Goal: Information Seeking & Learning: Learn about a topic

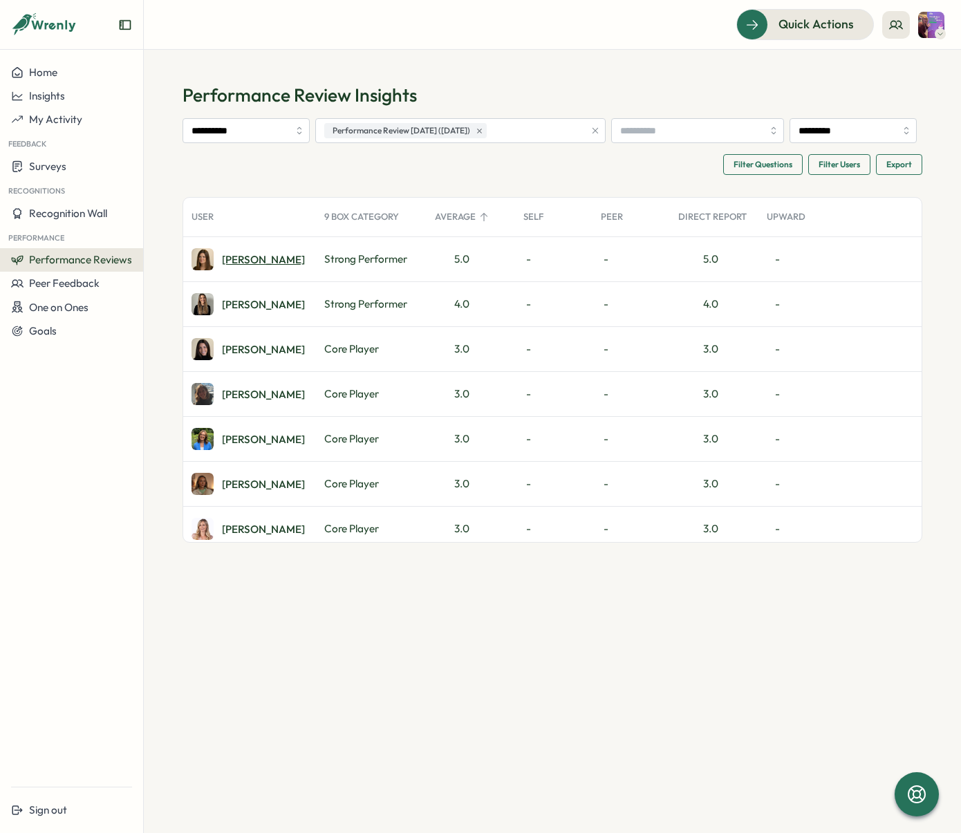
click at [244, 265] on div "[PERSON_NAME]" at bounding box center [263, 259] width 83 height 10
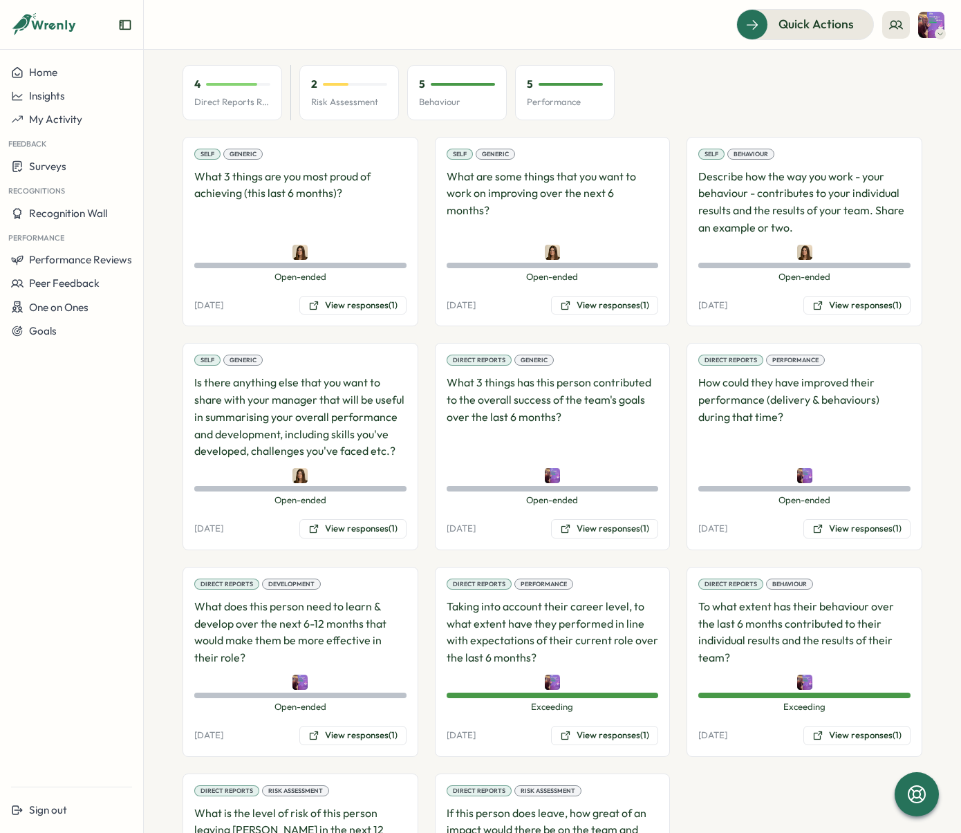
scroll to position [957, 0]
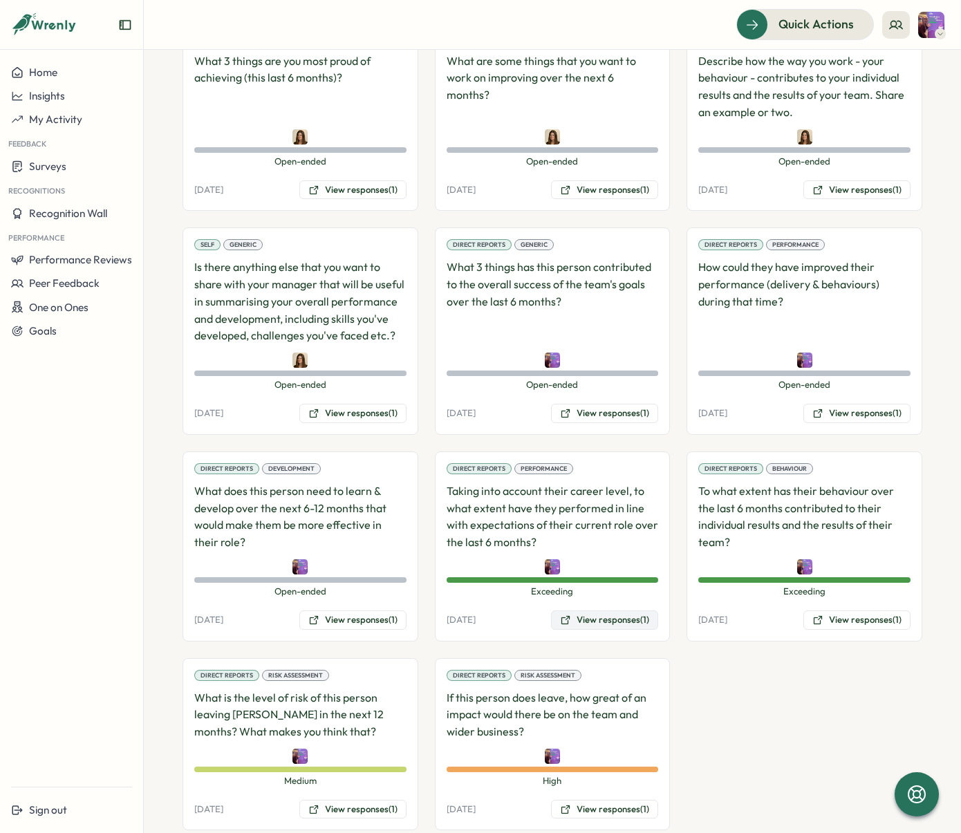
click at [593, 611] on button "View responses (1)" at bounding box center [604, 620] width 107 height 19
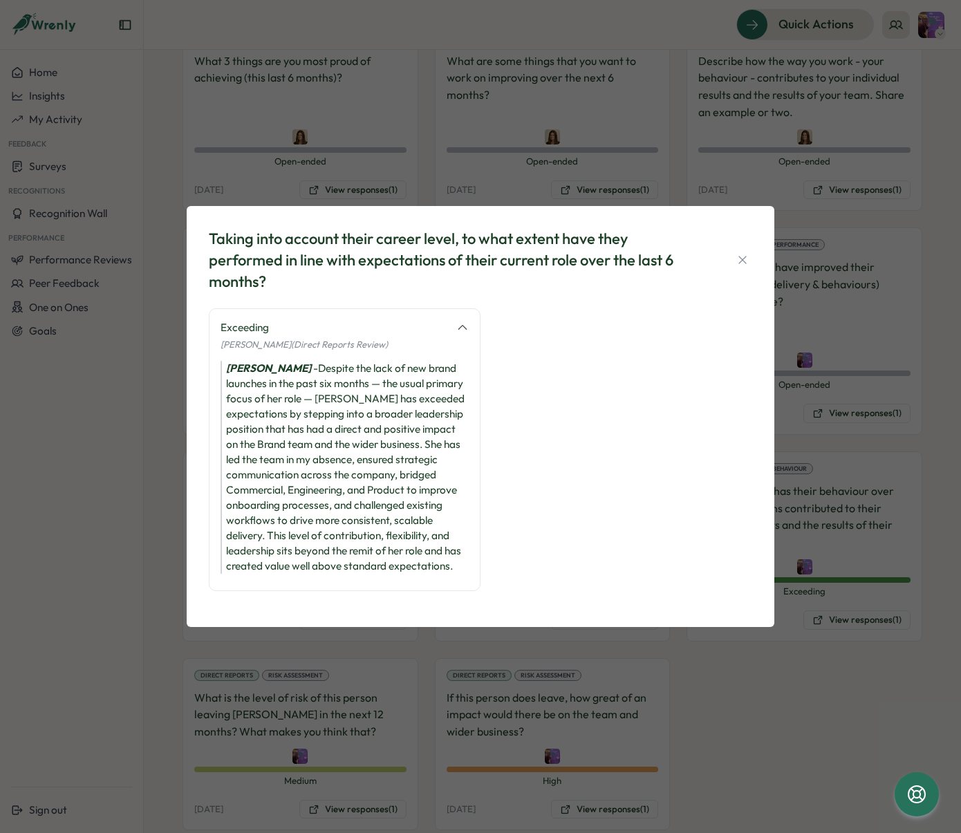
click at [842, 654] on div "Taking into account their career level, to what extent have they performed in l…" at bounding box center [480, 416] width 961 height 833
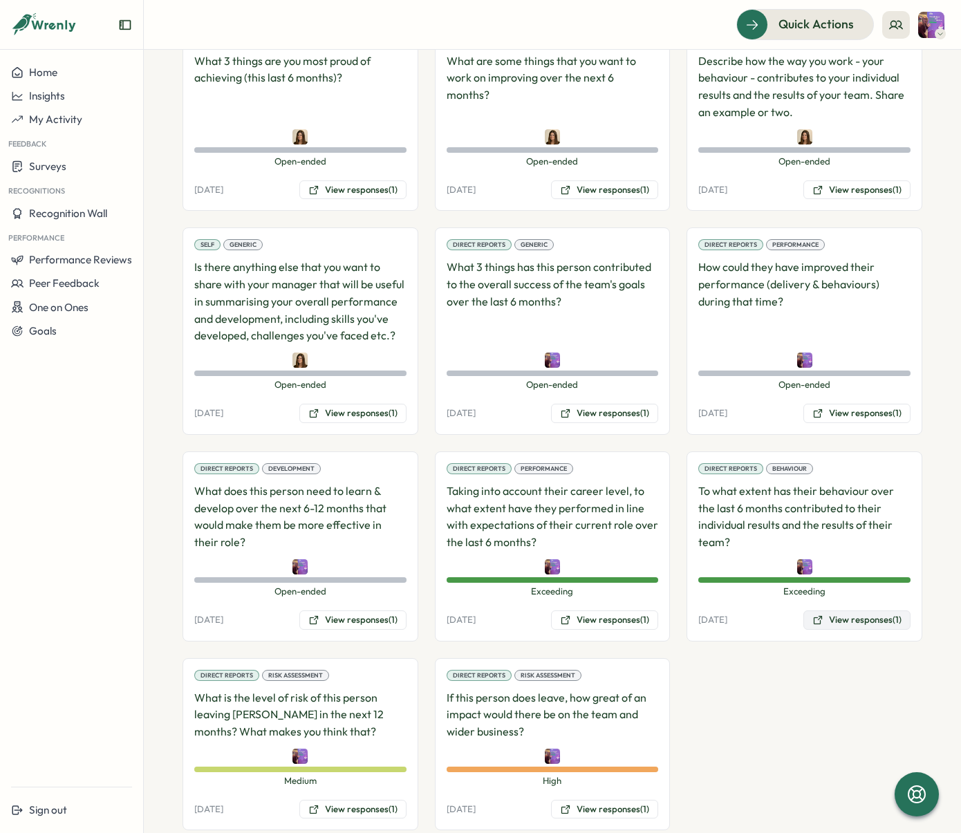
click at [845, 611] on button "View responses (1)" at bounding box center [856, 620] width 107 height 19
